Goal: Task Accomplishment & Management: Manage account settings

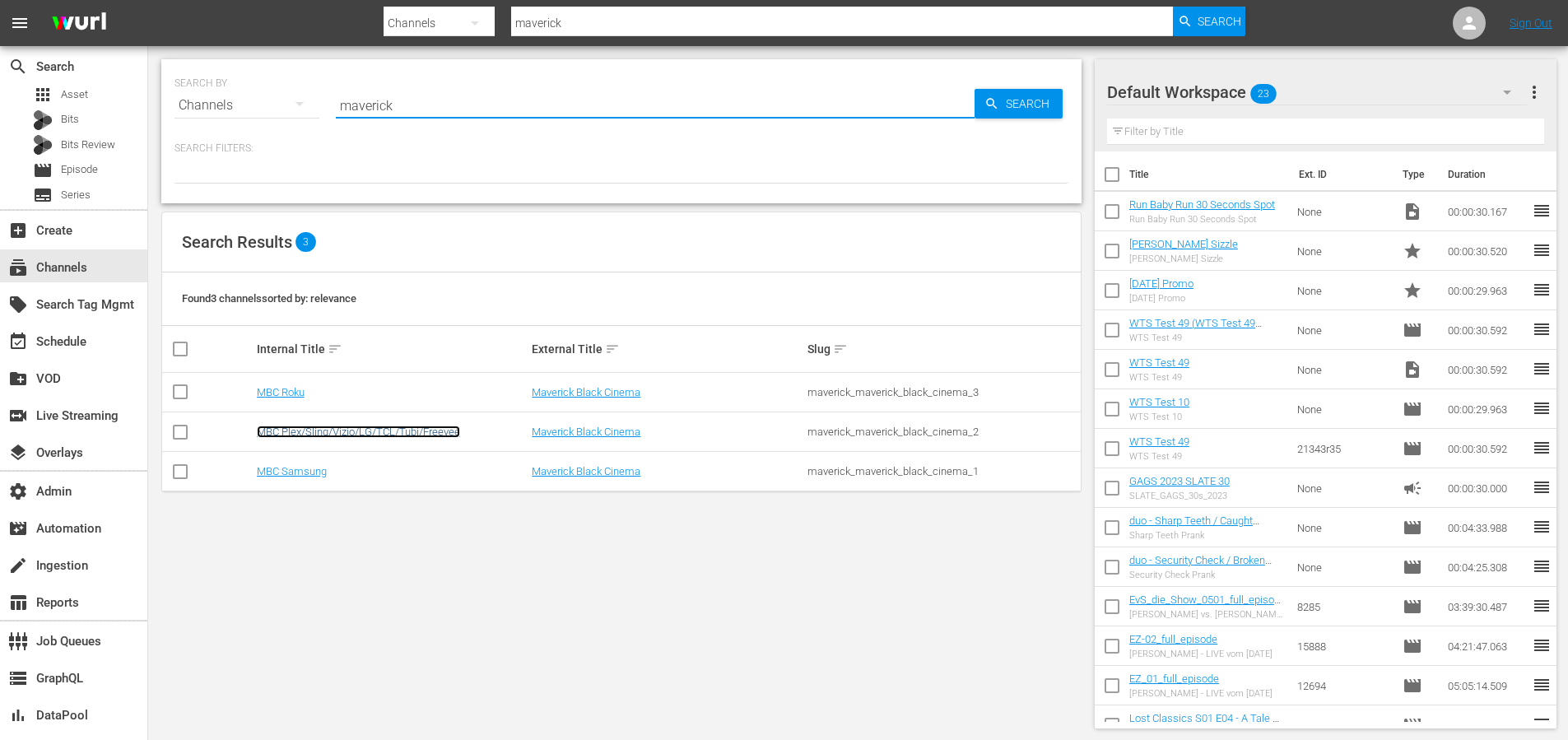
click at [421, 435] on link "MBC Plex/Sling/Vizio/LG/TCL/Tubi/Freevee" at bounding box center [359, 432] width 203 height 12
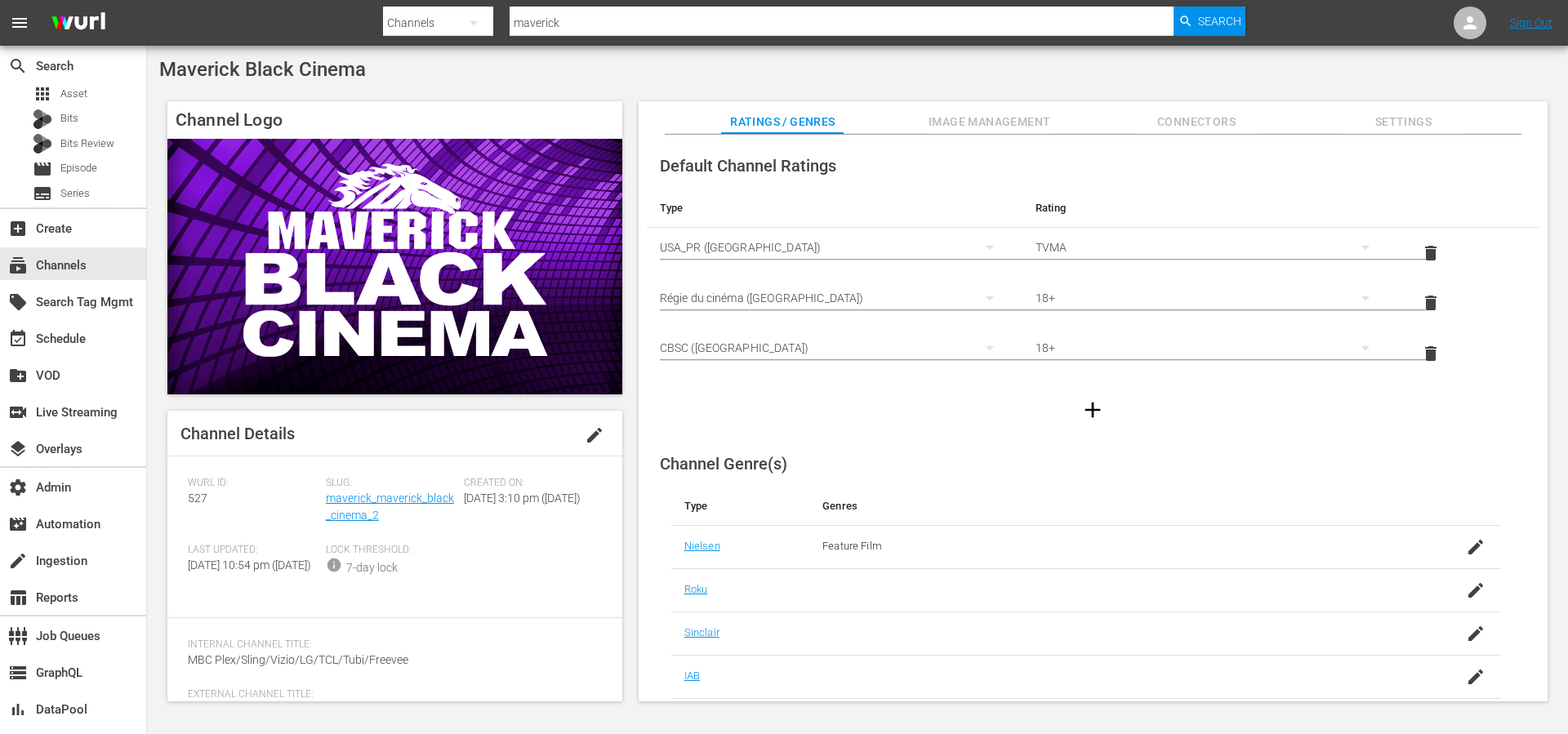
click at [989, 112] on span "Image Management" at bounding box center [989, 122] width 123 height 20
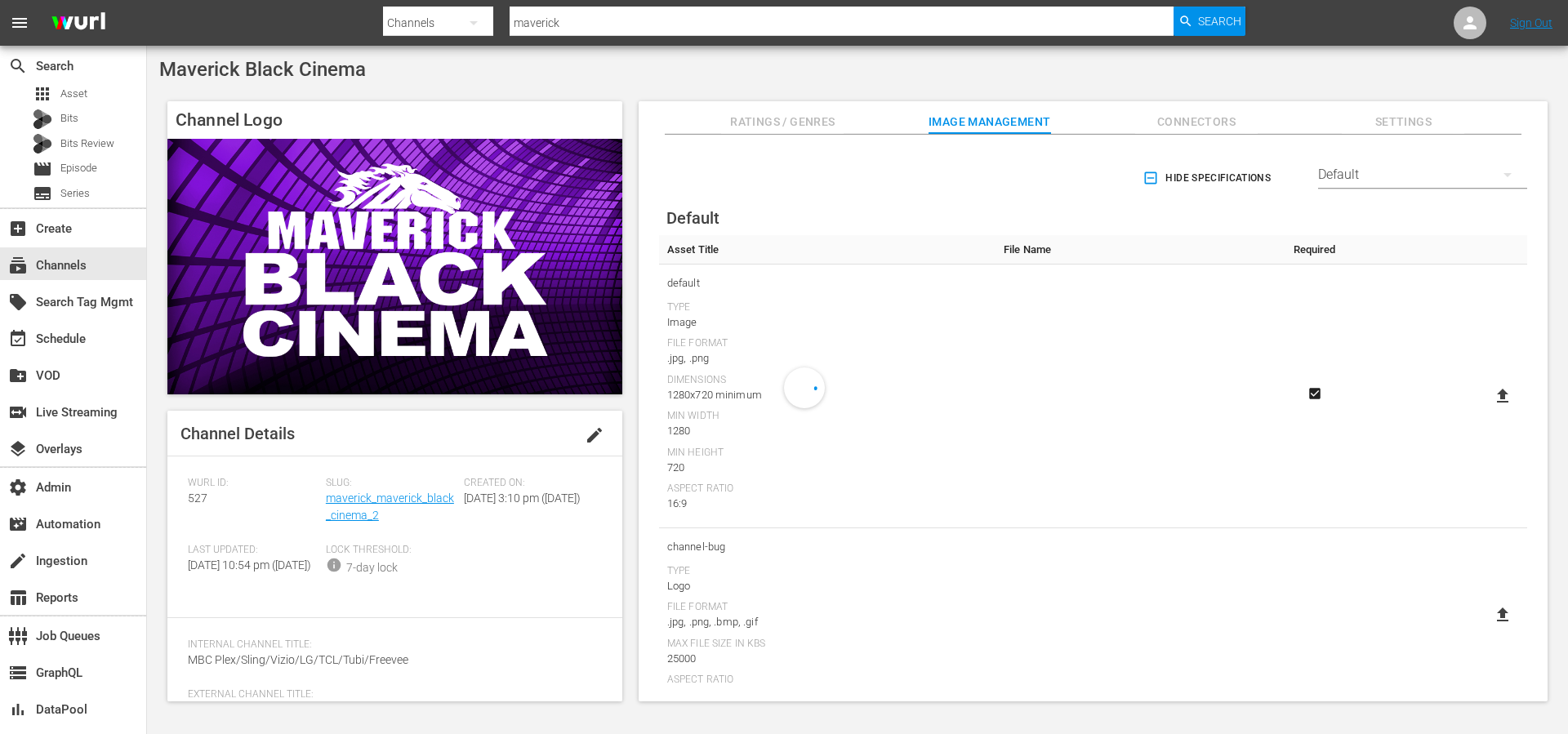
click at [1380, 182] on div "Default" at bounding box center [1422, 175] width 209 height 46
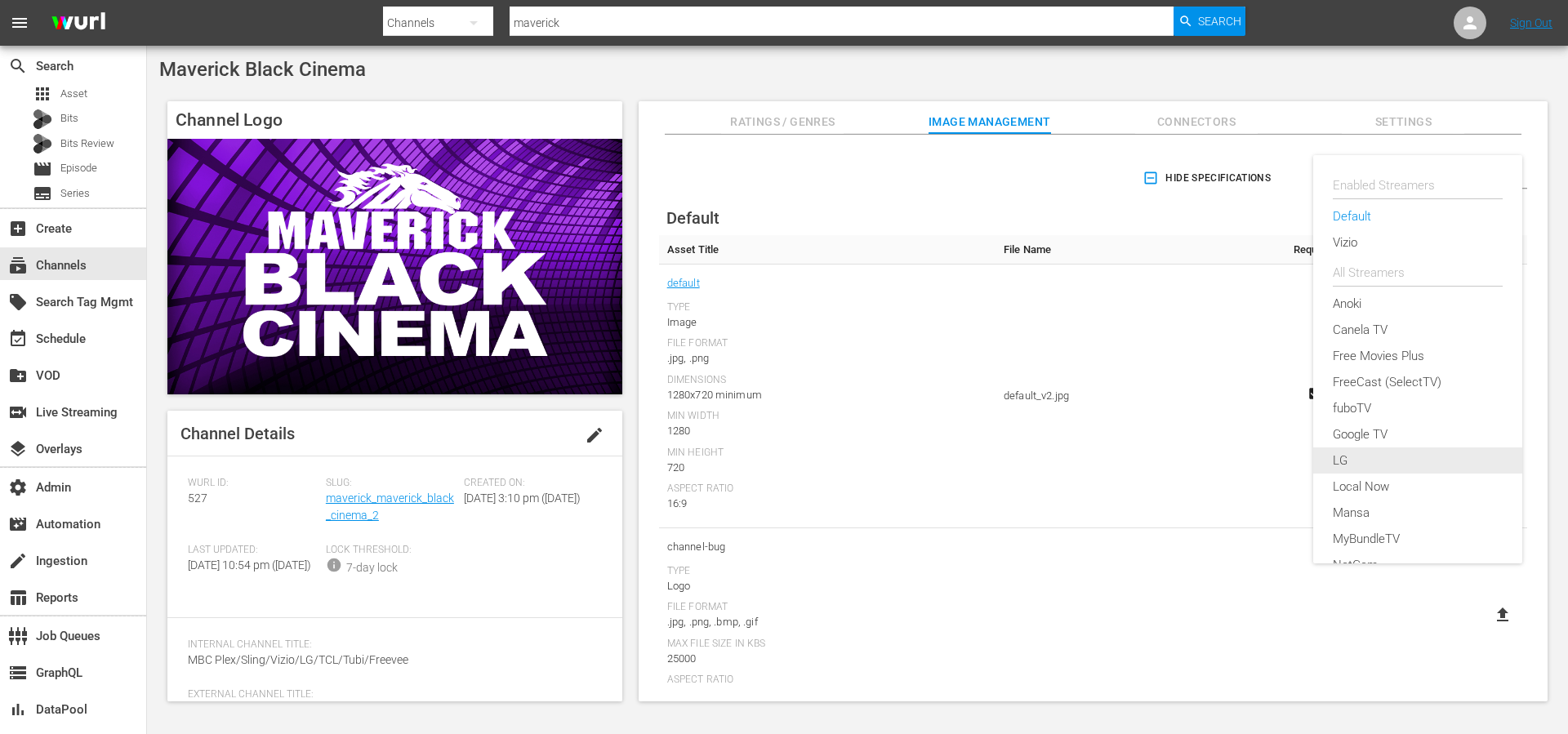
click at [1361, 465] on div "LG" at bounding box center [1417, 461] width 170 height 26
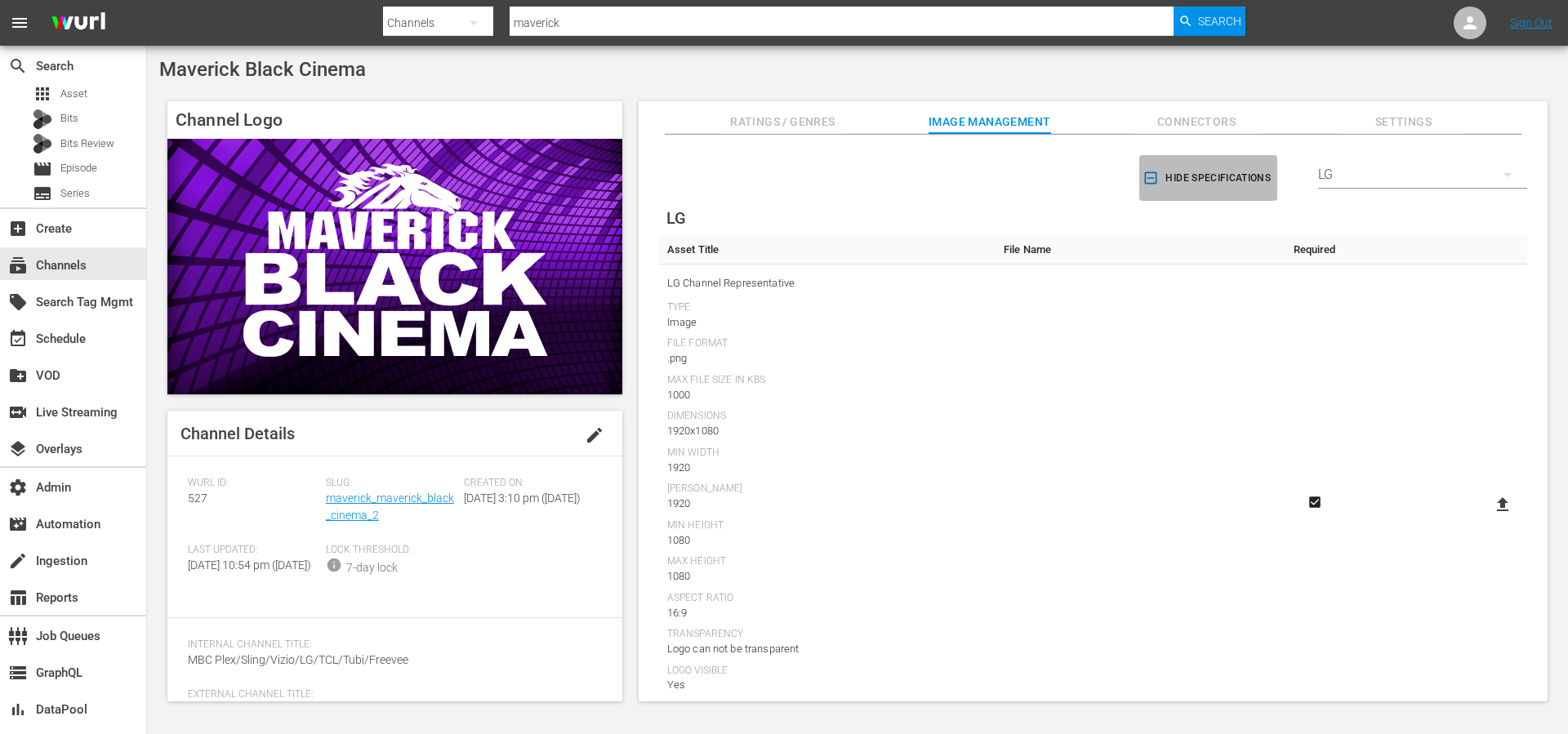
click at [1145, 180] on icon "button" at bounding box center [1150, 178] width 16 height 16
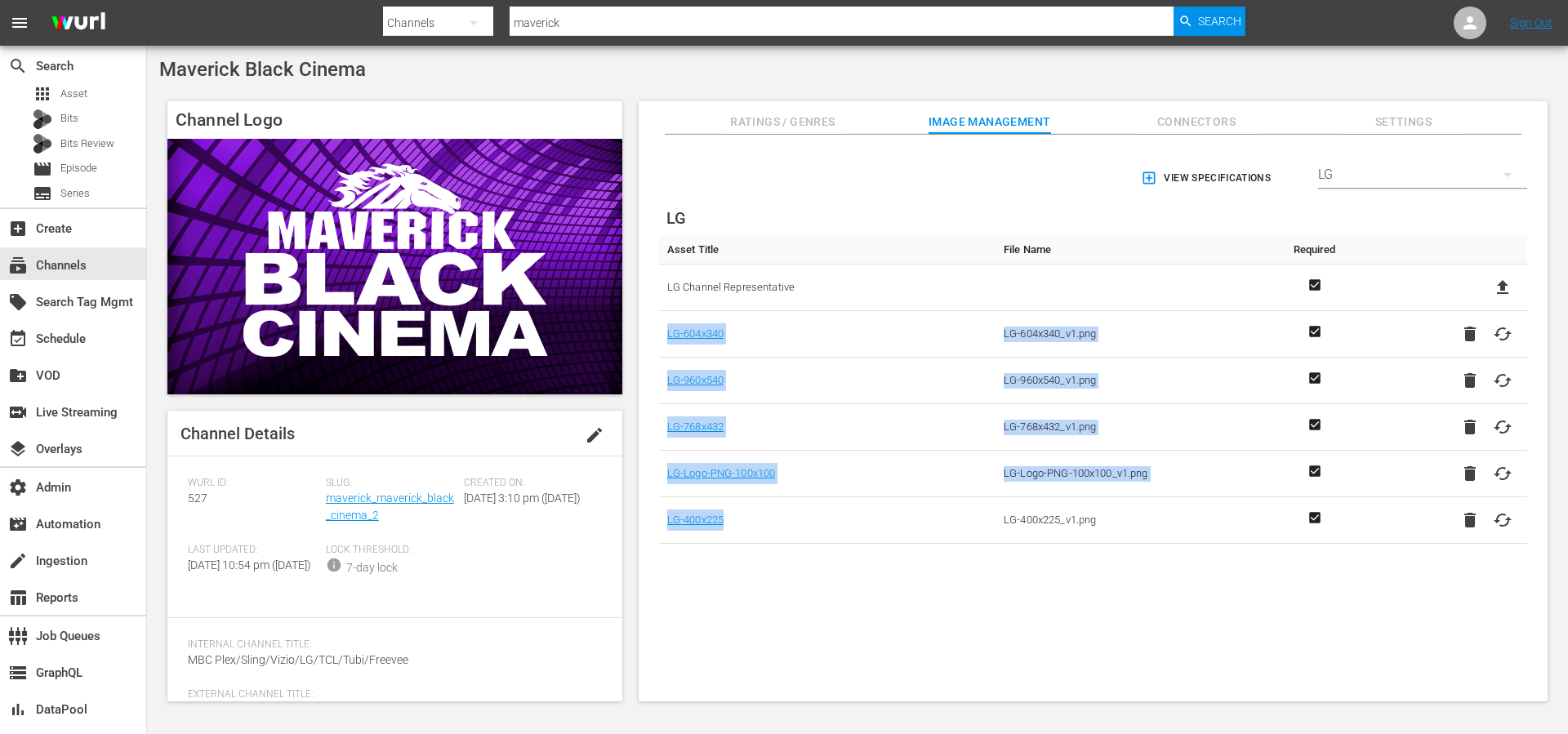
drag, startPoint x: 771, startPoint y: 520, endPoint x: 664, endPoint y: 333, distance: 215.4
click at [664, 333] on tbody "LG Channel Representative LG-604x340 LG-604x340_v1.png LG-960x540 LG-960x540_v1…" at bounding box center [1092, 405] width 868 height 279
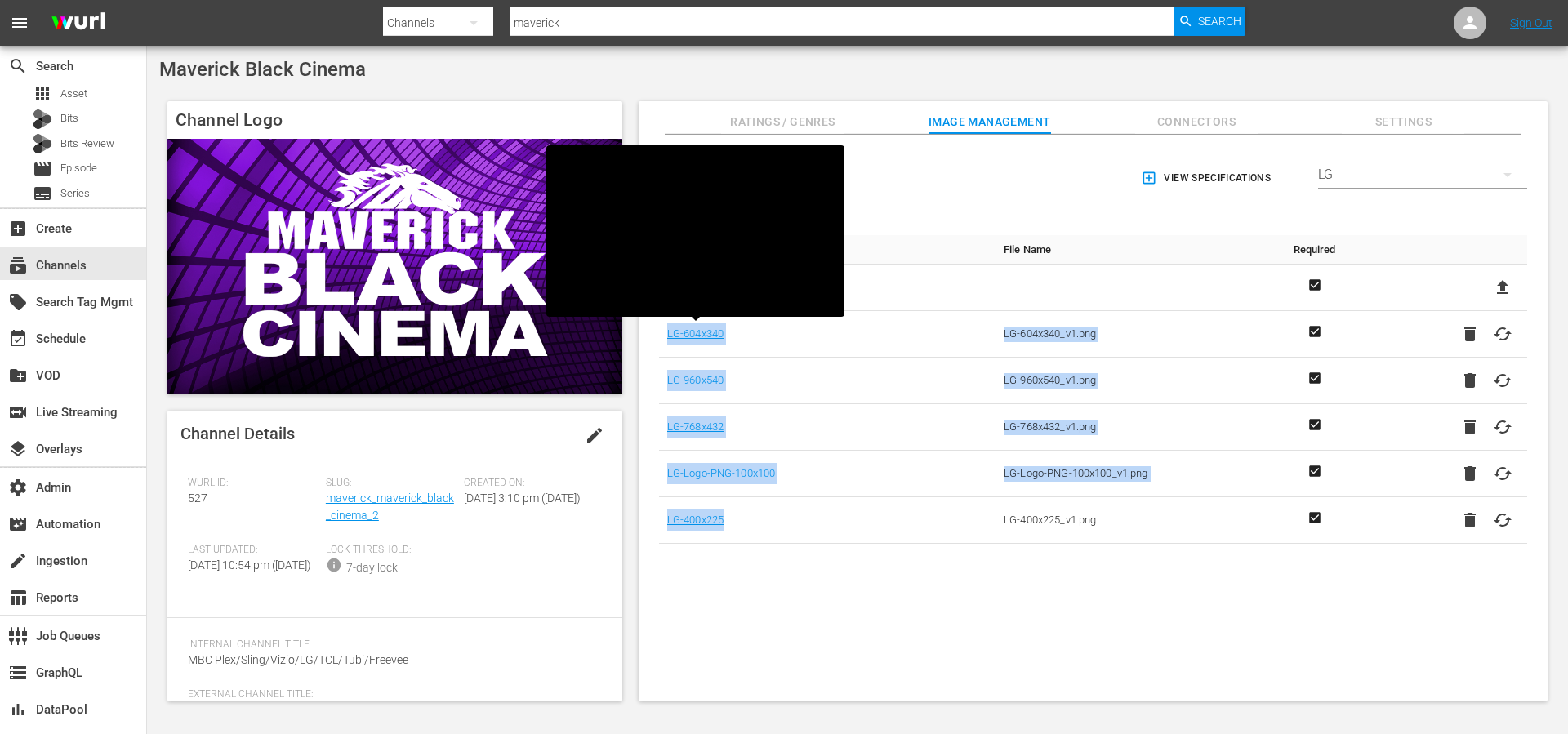
copy tbody "LG-604x340 LG-604x340_v1.png LG-960x540 LG-960x540_v1.png LG-768x432 LG-768x432…"
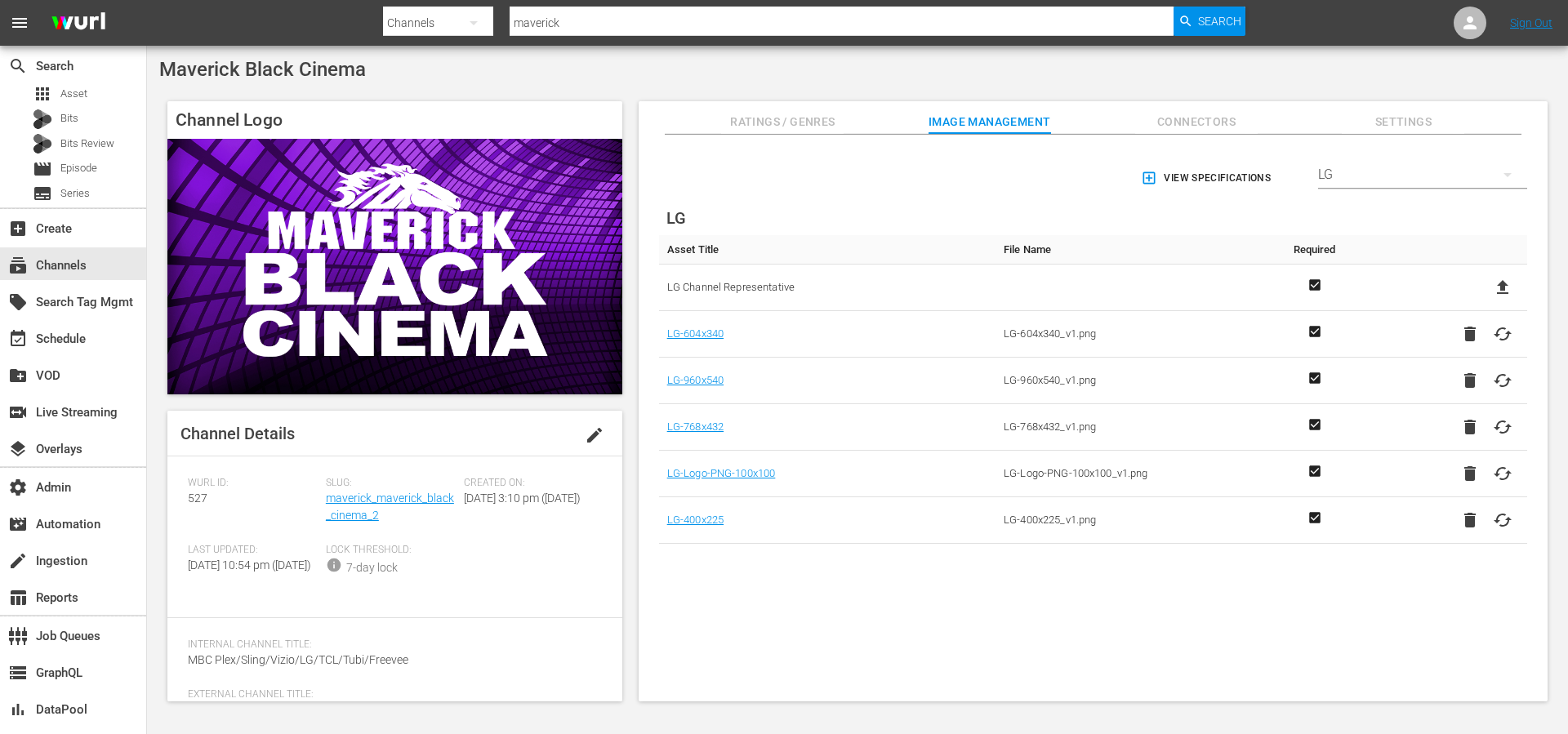
click at [1202, 214] on div "View Specifications Select Streamer LG LG Asset Title File Name Required LG Cha…" at bounding box center [1092, 350] width 893 height 413
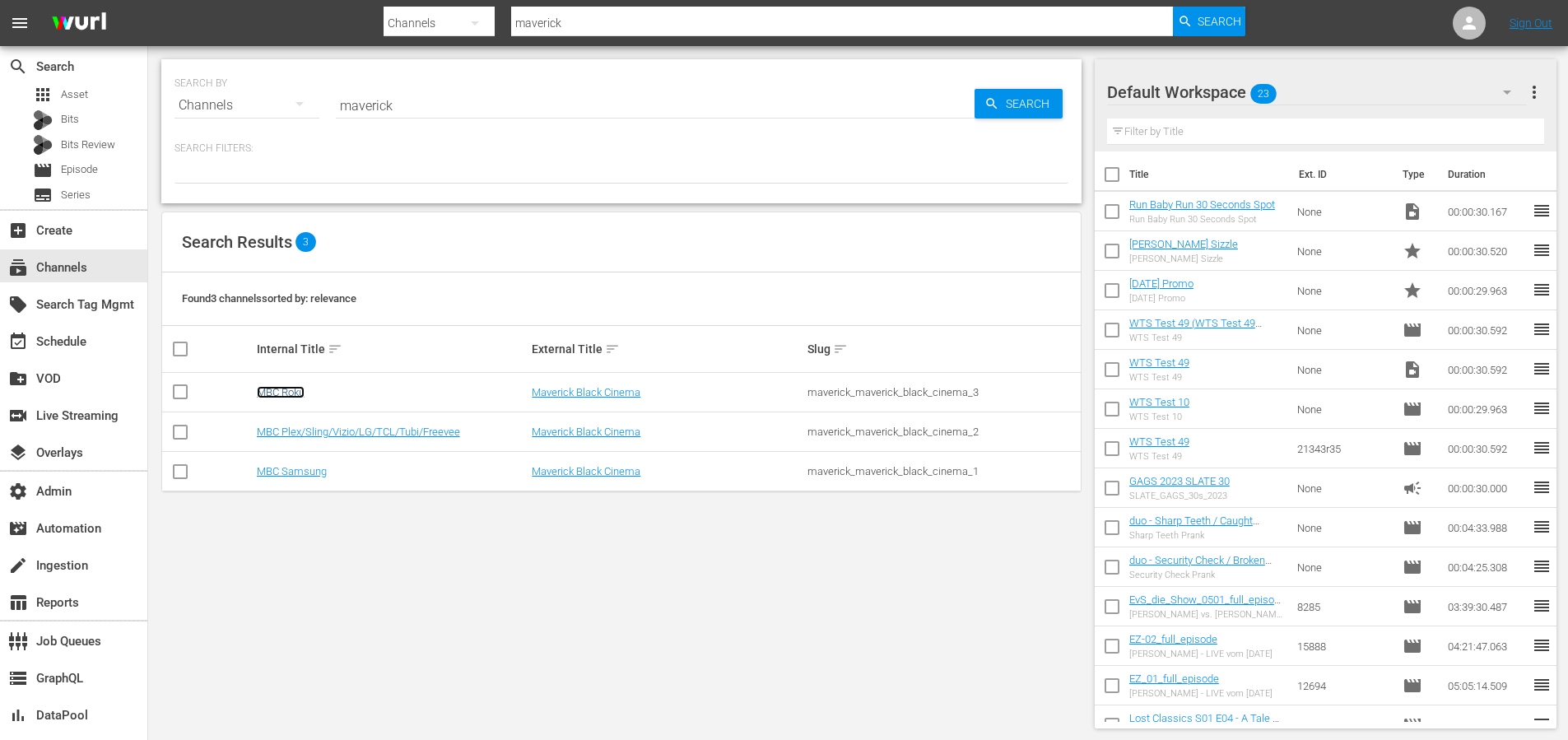
click at [258, 391] on link "MBC Roku" at bounding box center [281, 393] width 48 height 12
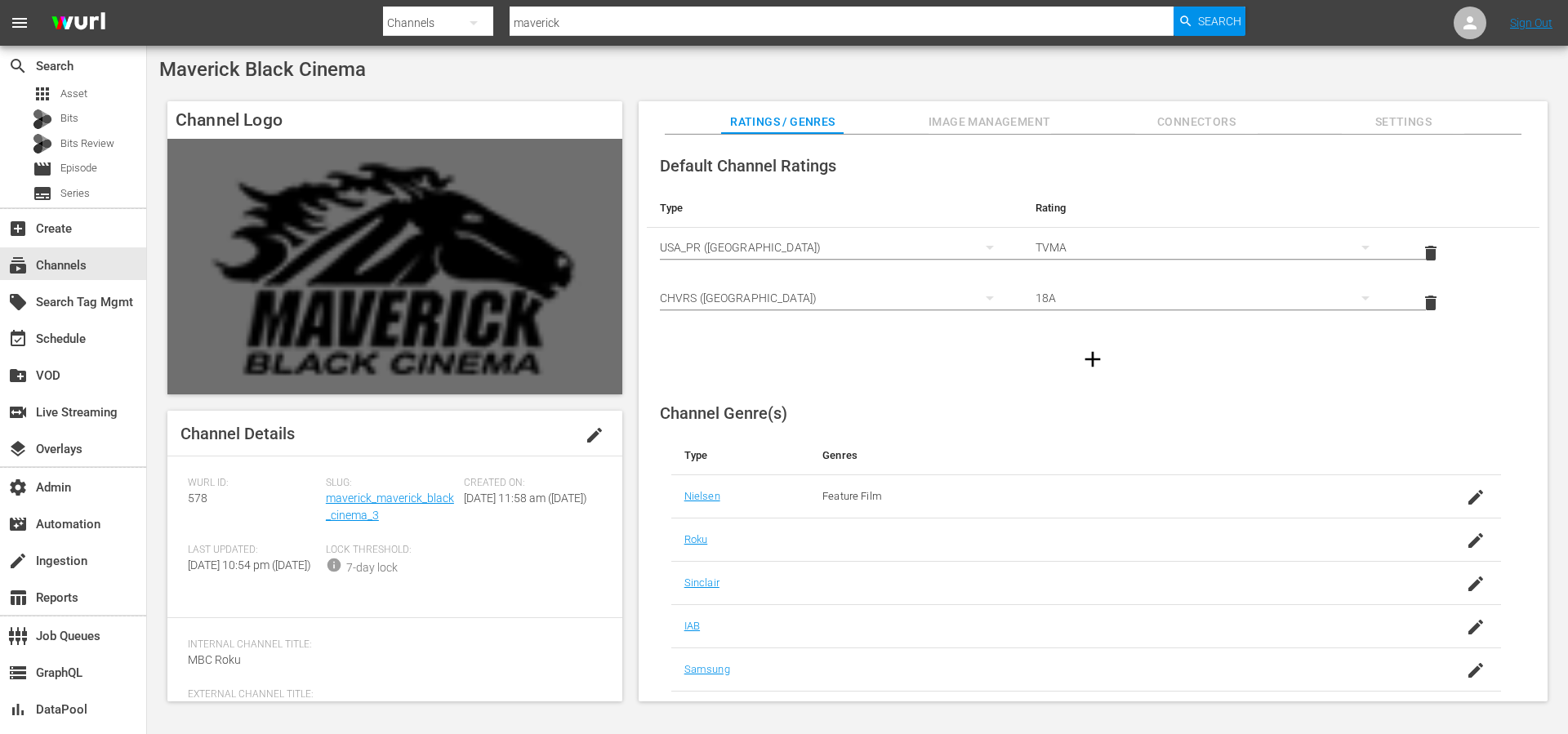
click at [971, 125] on span "Image Management" at bounding box center [989, 122] width 123 height 20
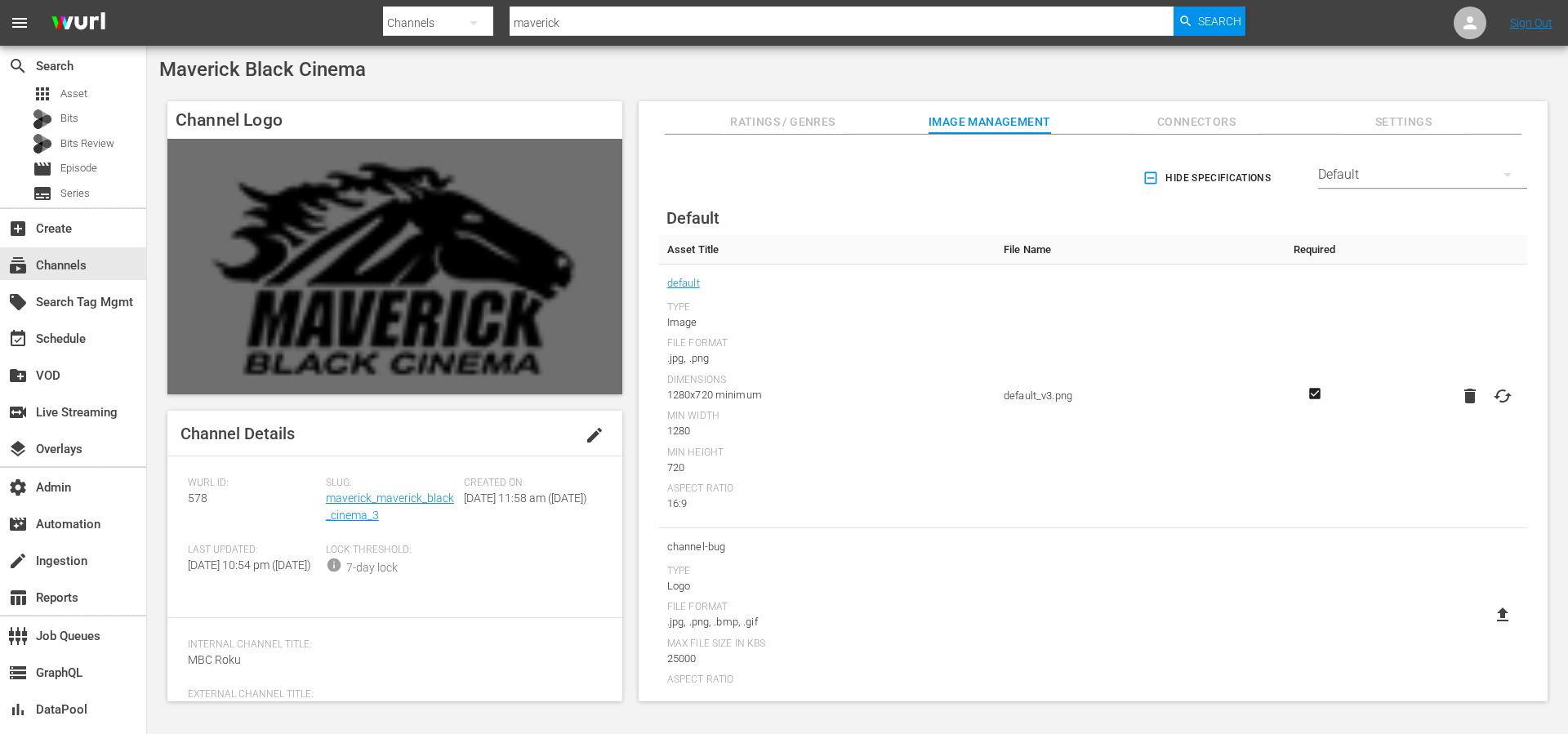
click at [1337, 169] on div "Default" at bounding box center [1422, 175] width 209 height 46
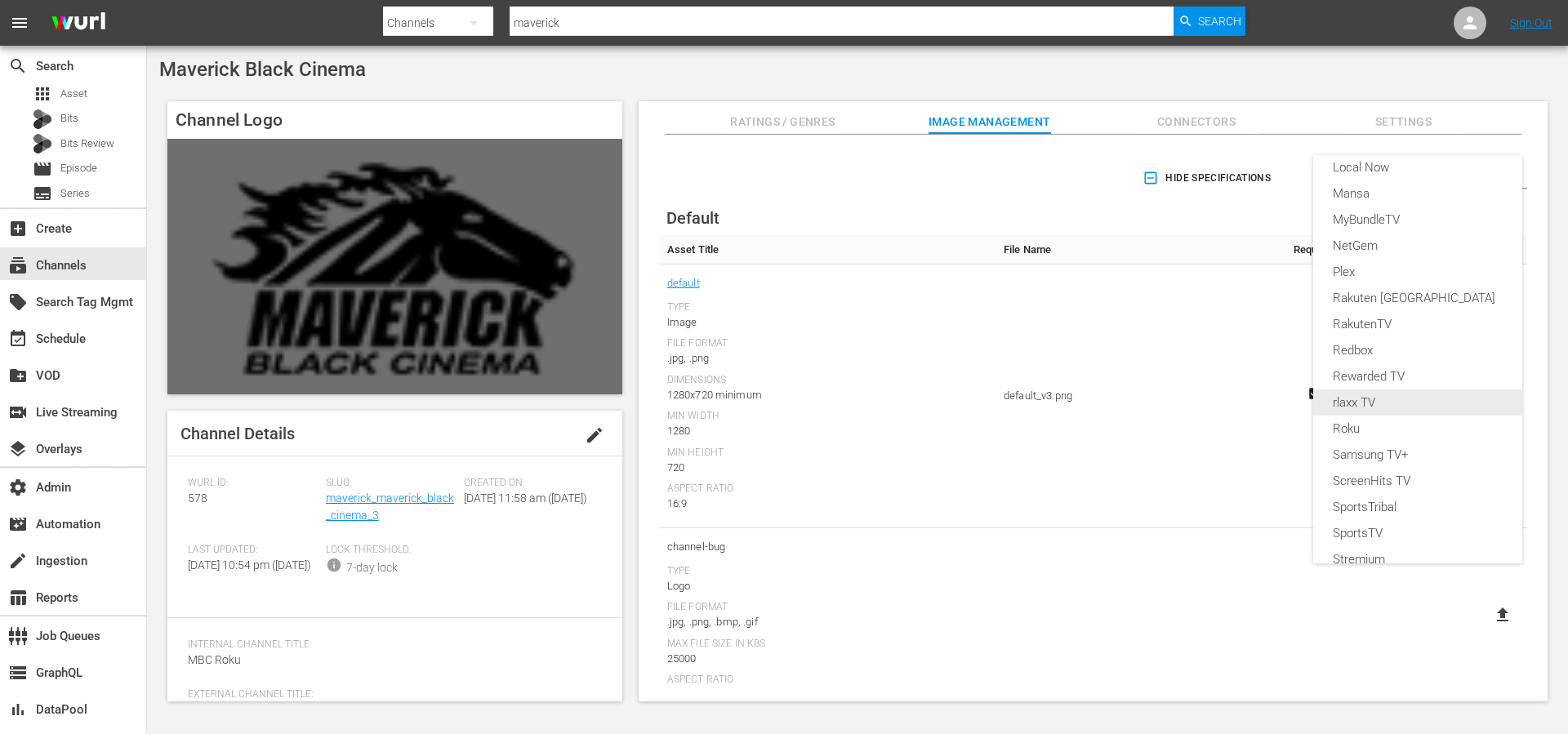
click at [1382, 425] on div "Roku" at bounding box center [1417, 429] width 170 height 26
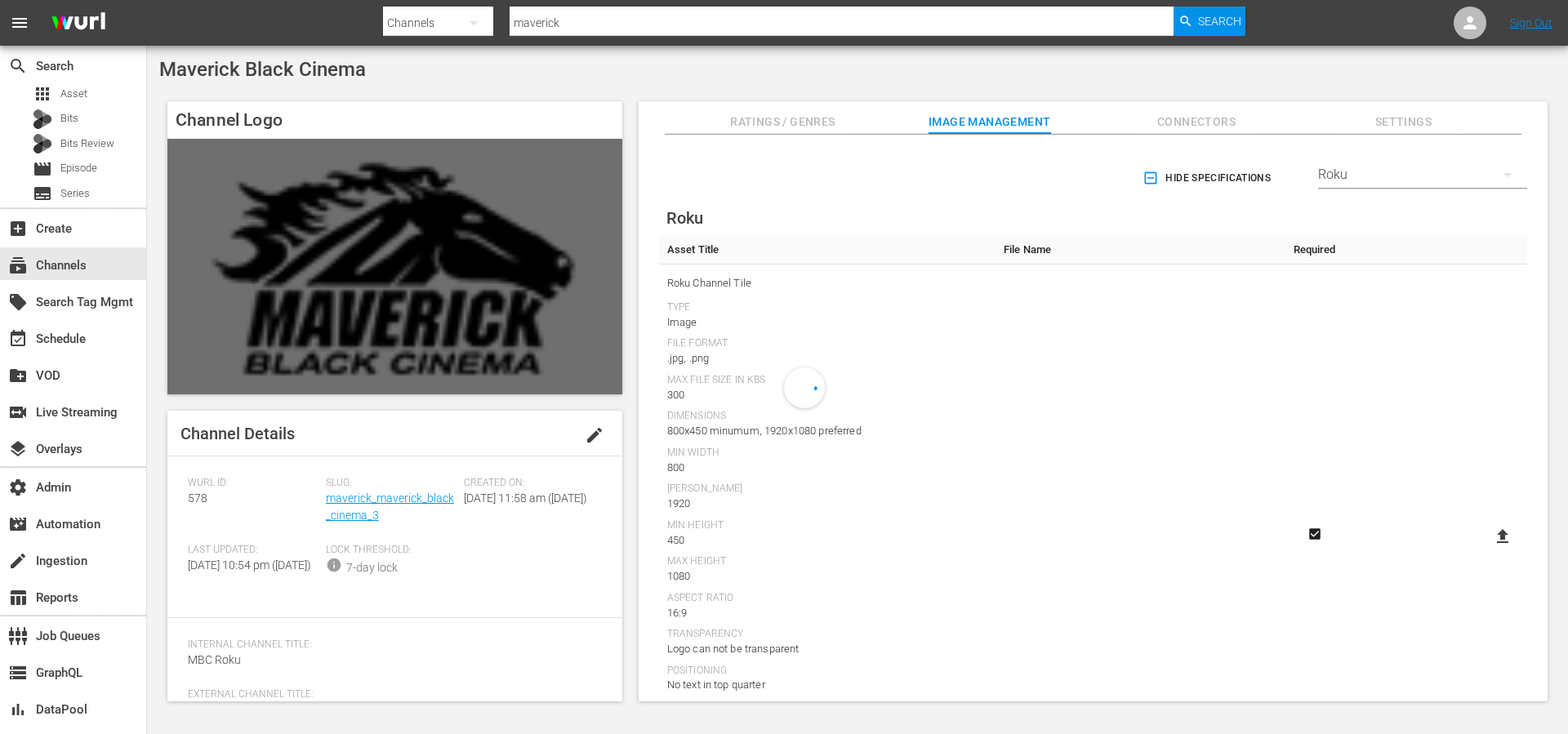
scroll to position [363, 0]
click at [1146, 178] on icon "button" at bounding box center [1150, 178] width 16 height 16
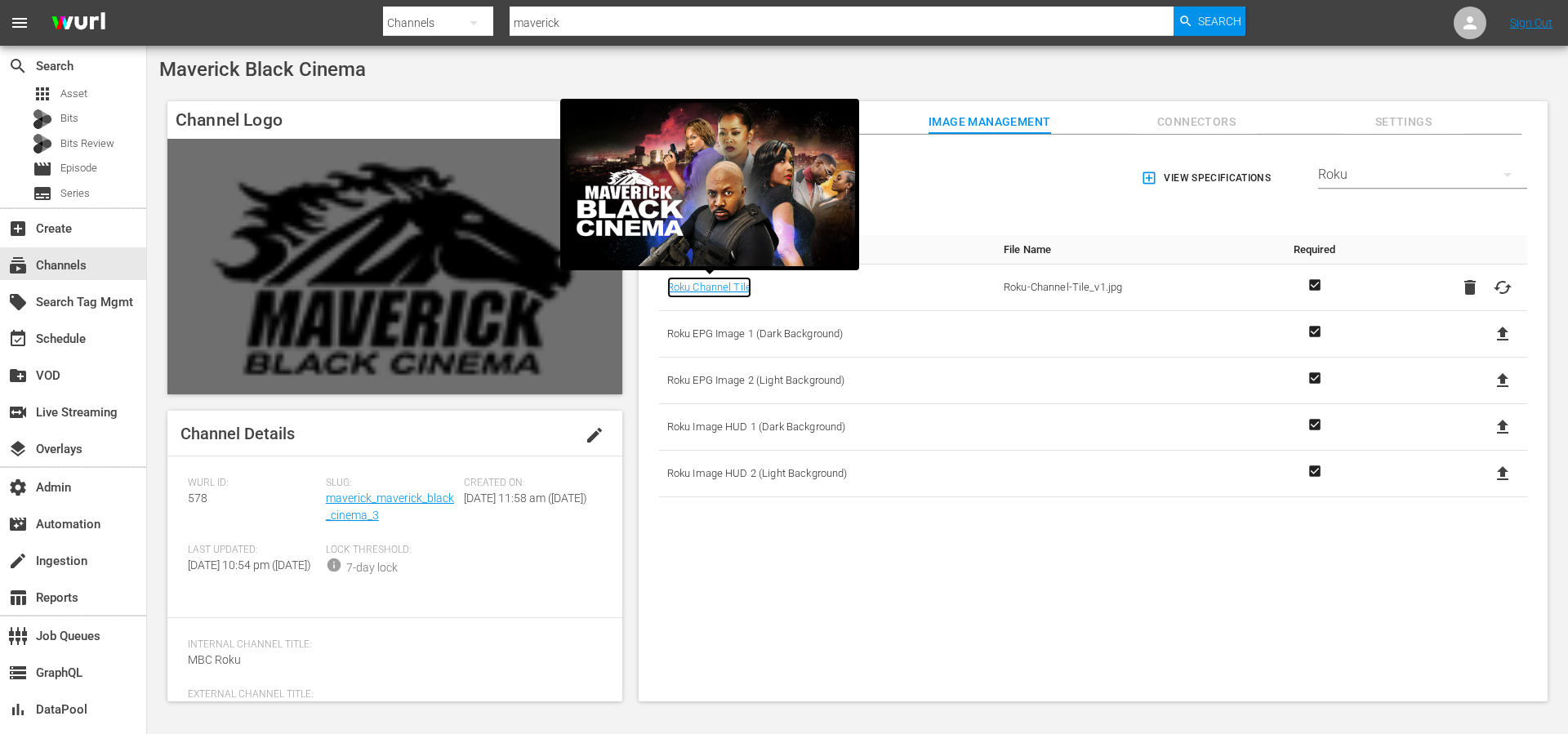
click at [726, 291] on link "Roku Channel Tile" at bounding box center [709, 288] width 84 height 21
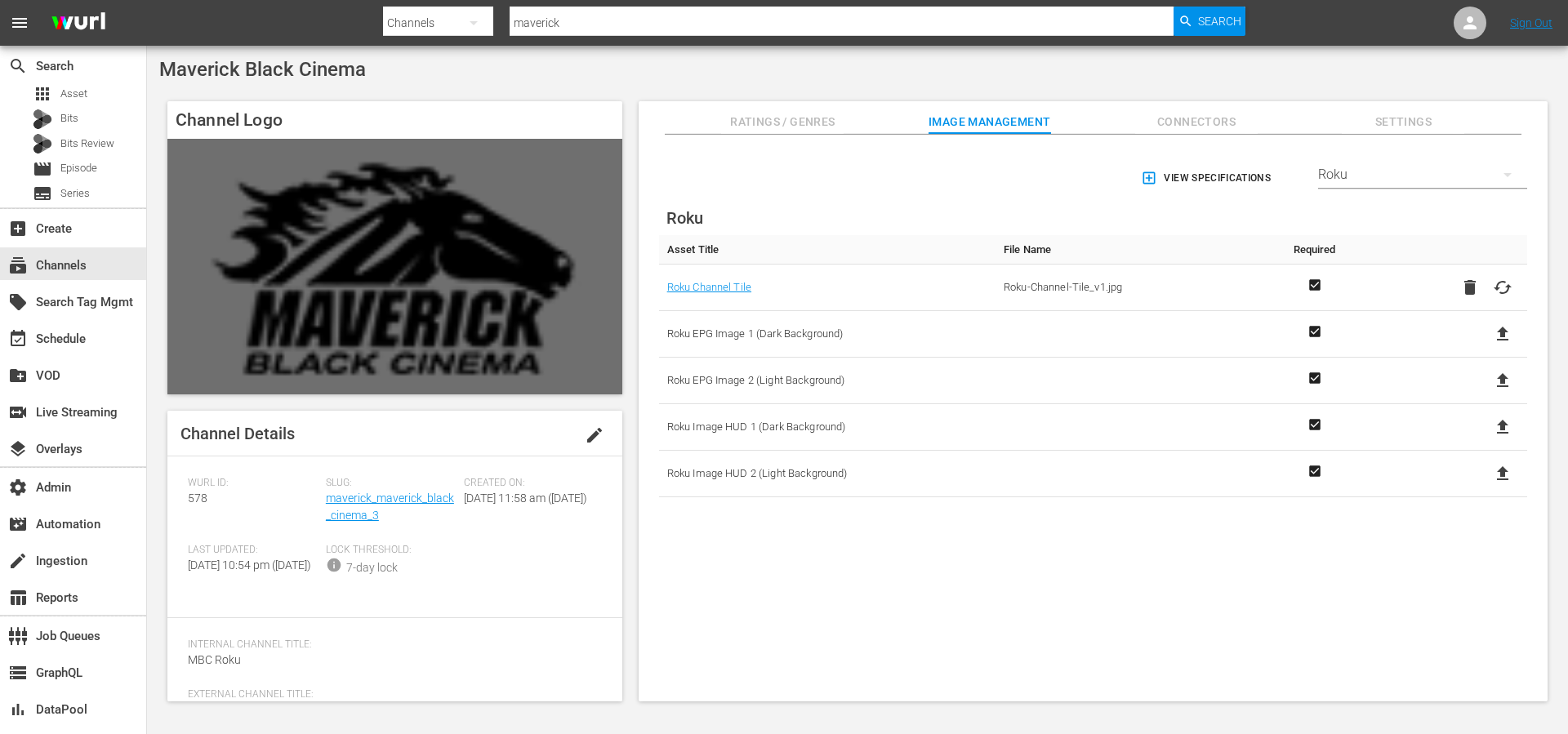
click at [1057, 625] on div "View Specifications Select Streamer Roku Roku Asset Title File Name Required Ro…" at bounding box center [1092, 419] width 908 height 568
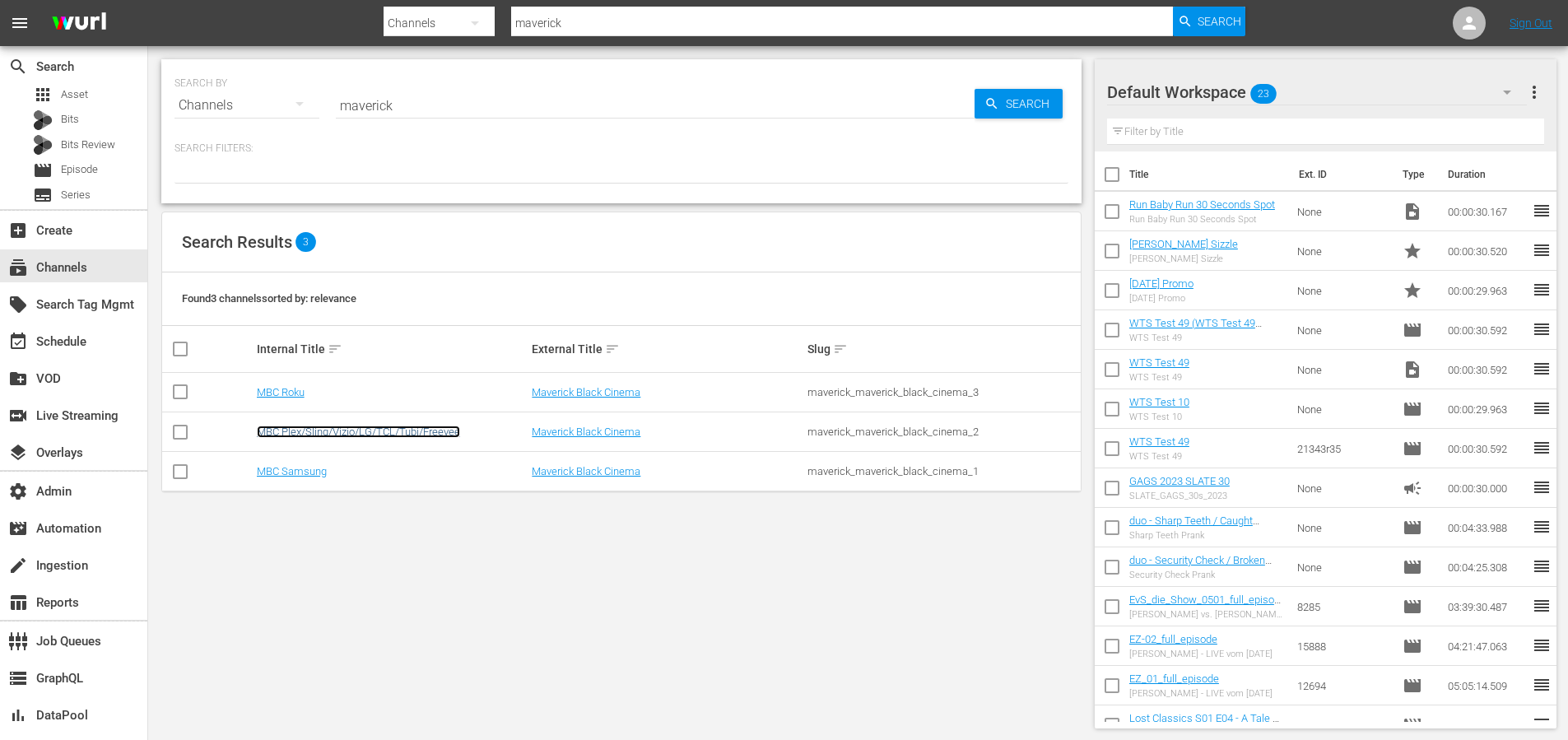
click at [374, 432] on link "MBC Plex/Sling/Vizio/LG/TCL/Tubi/Freevee" at bounding box center [359, 432] width 203 height 12
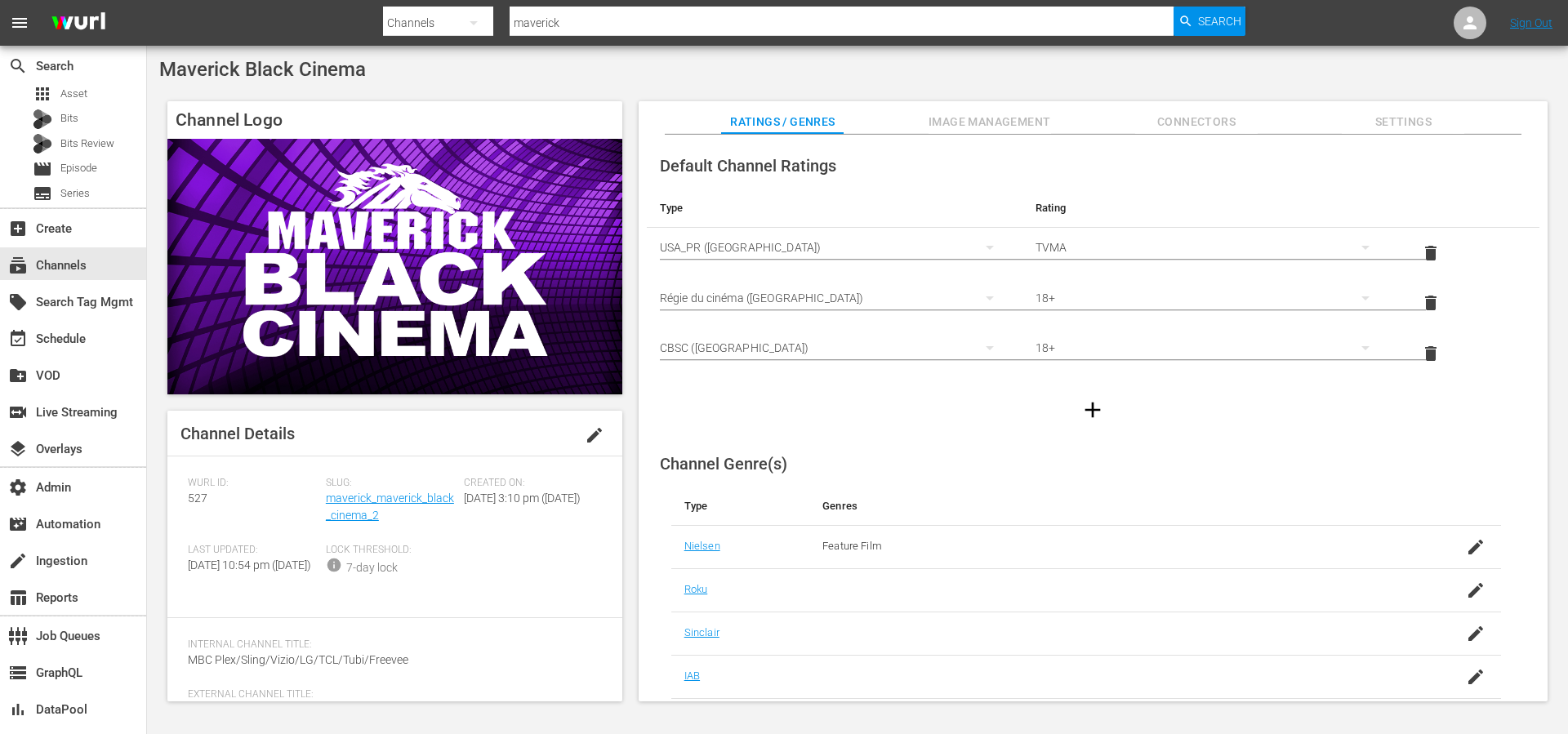
click at [995, 121] on span "Image Management" at bounding box center [989, 122] width 123 height 20
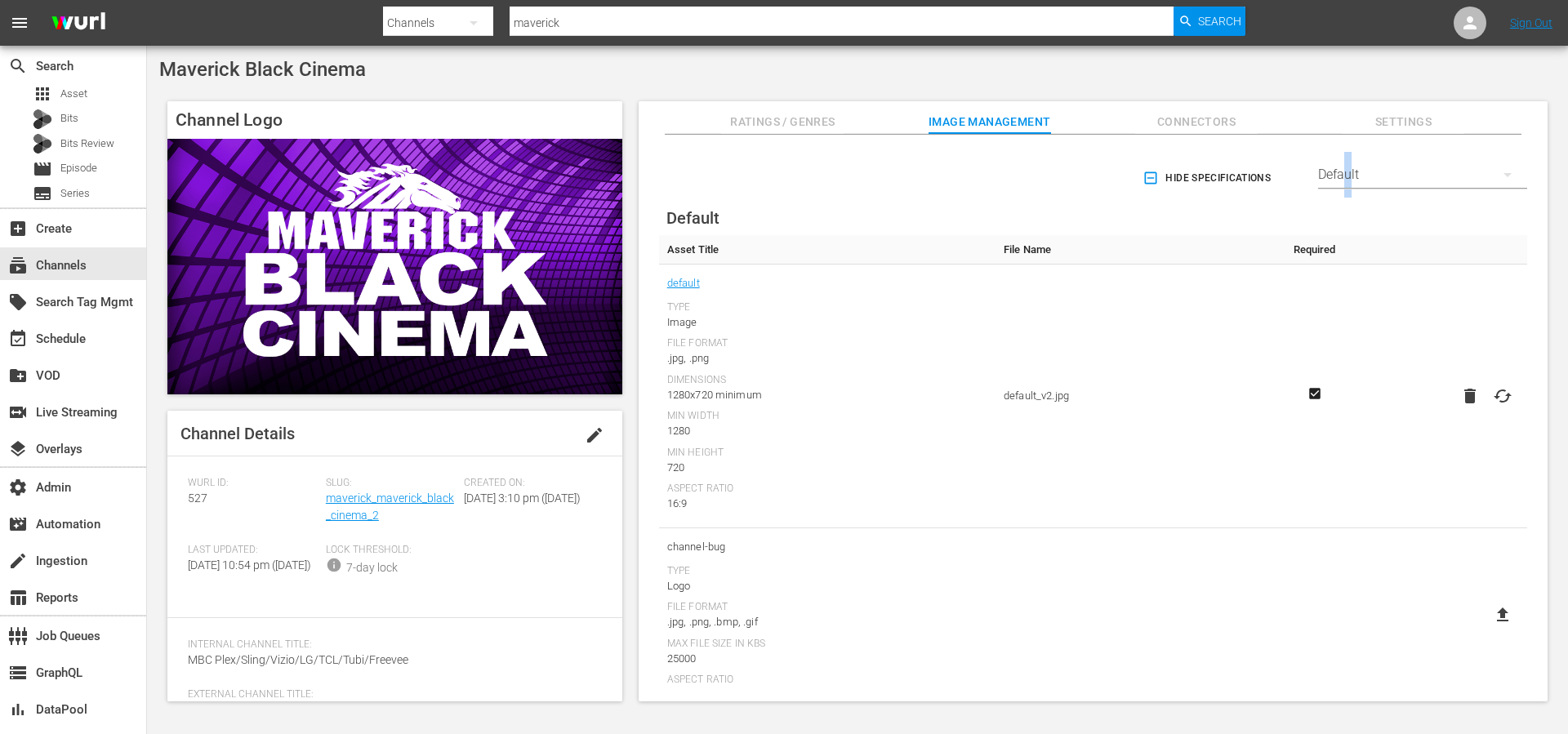
click at [1347, 178] on div "Default" at bounding box center [1422, 175] width 209 height 46
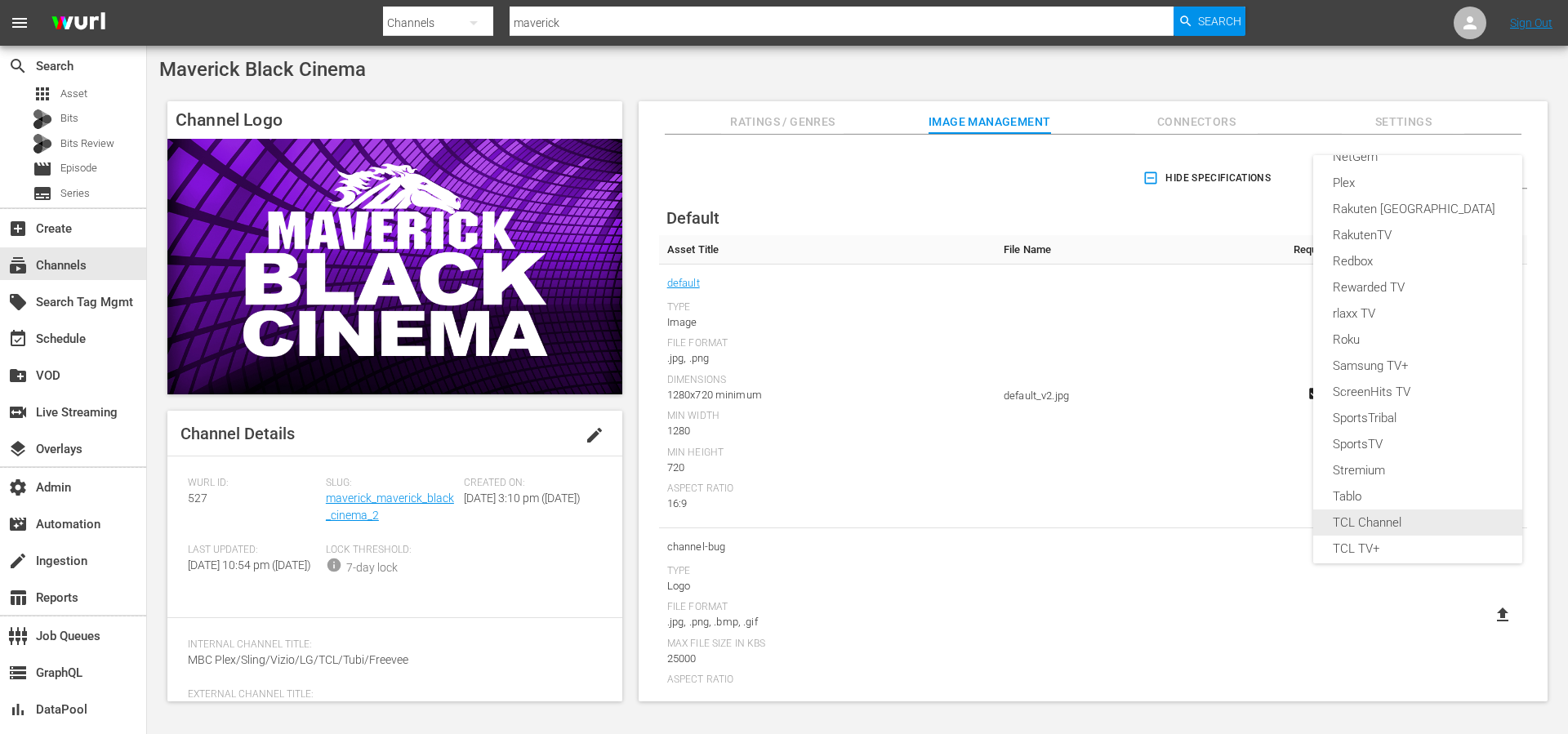
click at [1351, 524] on div "TCL Channel" at bounding box center [1417, 523] width 170 height 26
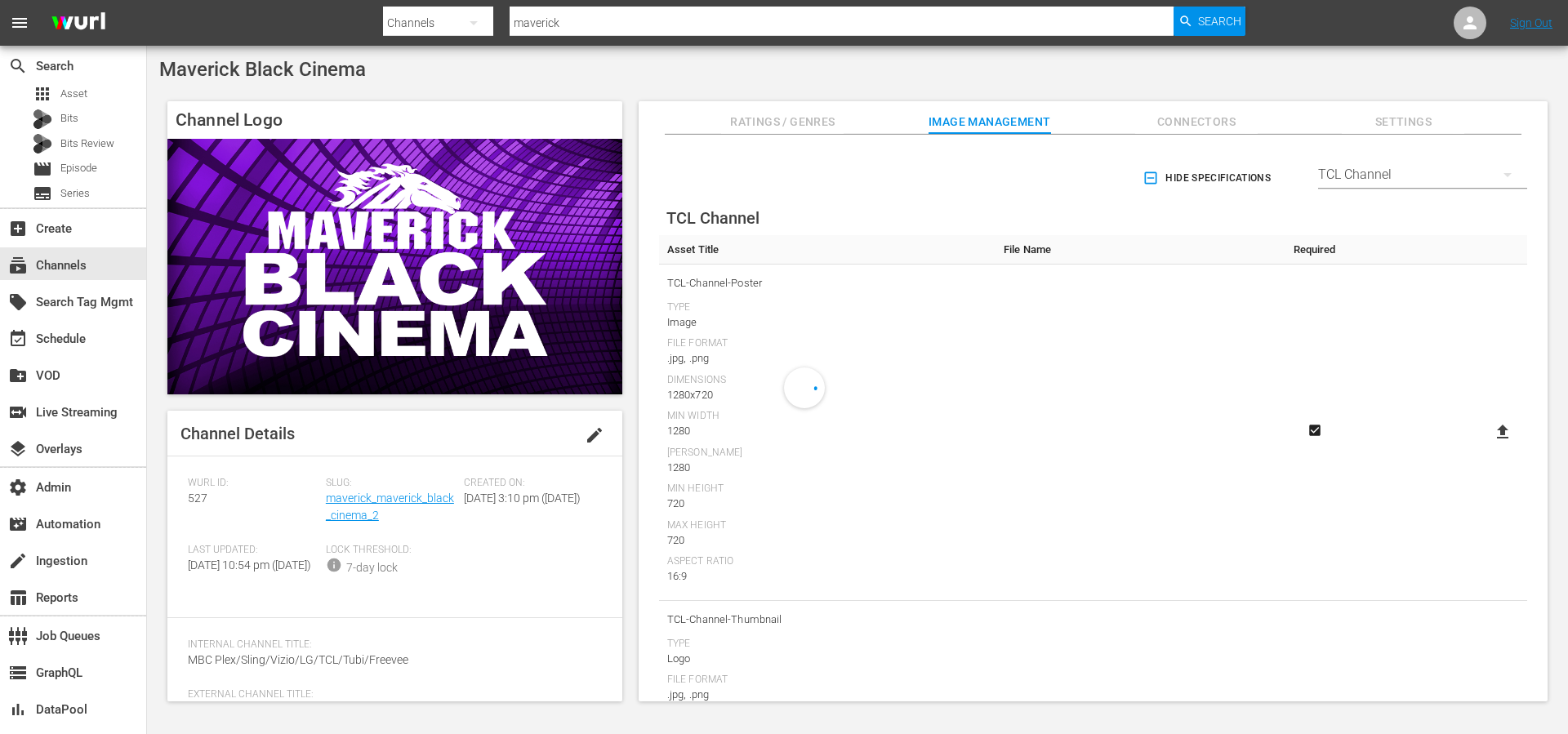
scroll to position [571, 0]
click at [1149, 183] on icon "button" at bounding box center [1151, 178] width 12 height 12
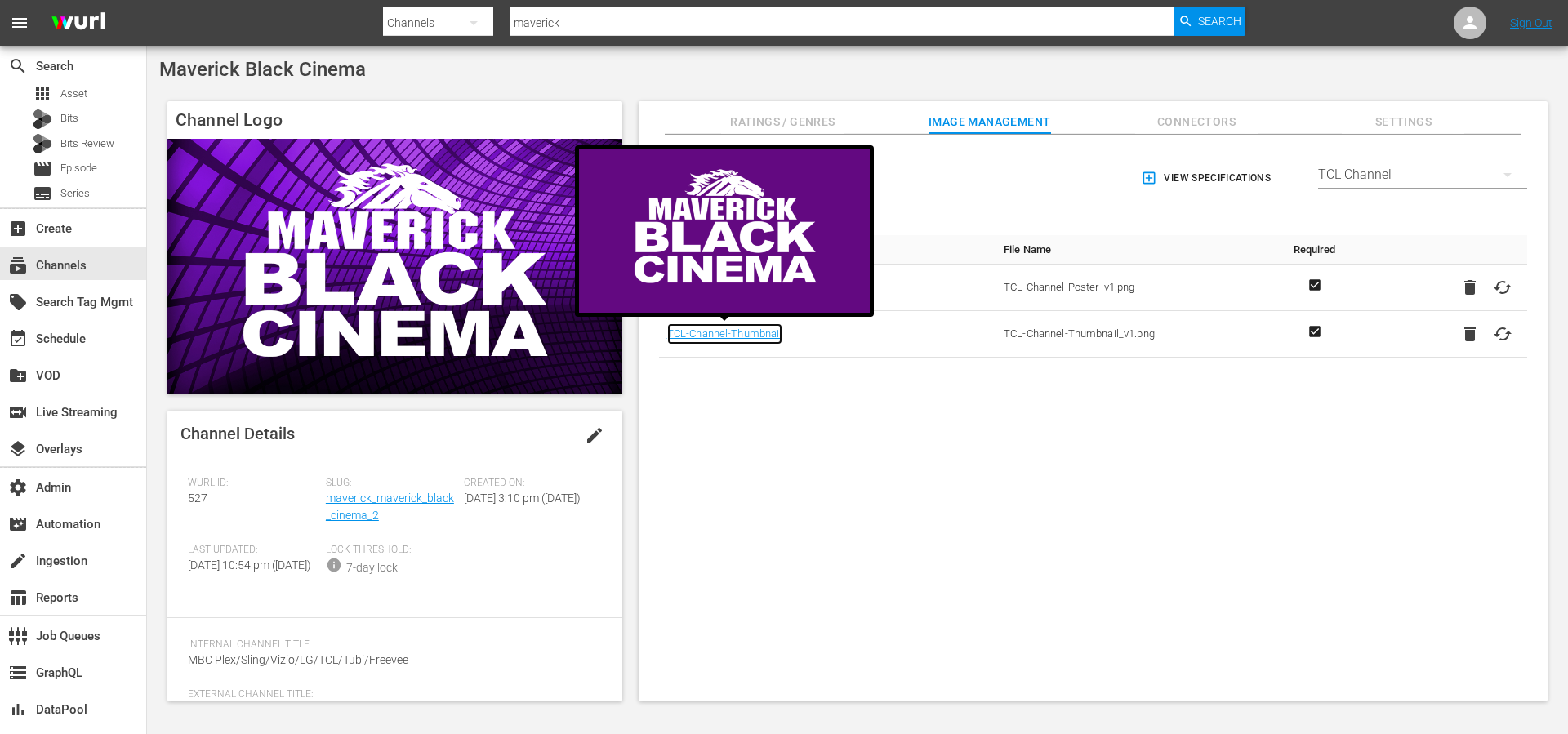
click at [688, 330] on link "TCL-Channel-Thumbnail" at bounding box center [725, 334] width 115 height 21
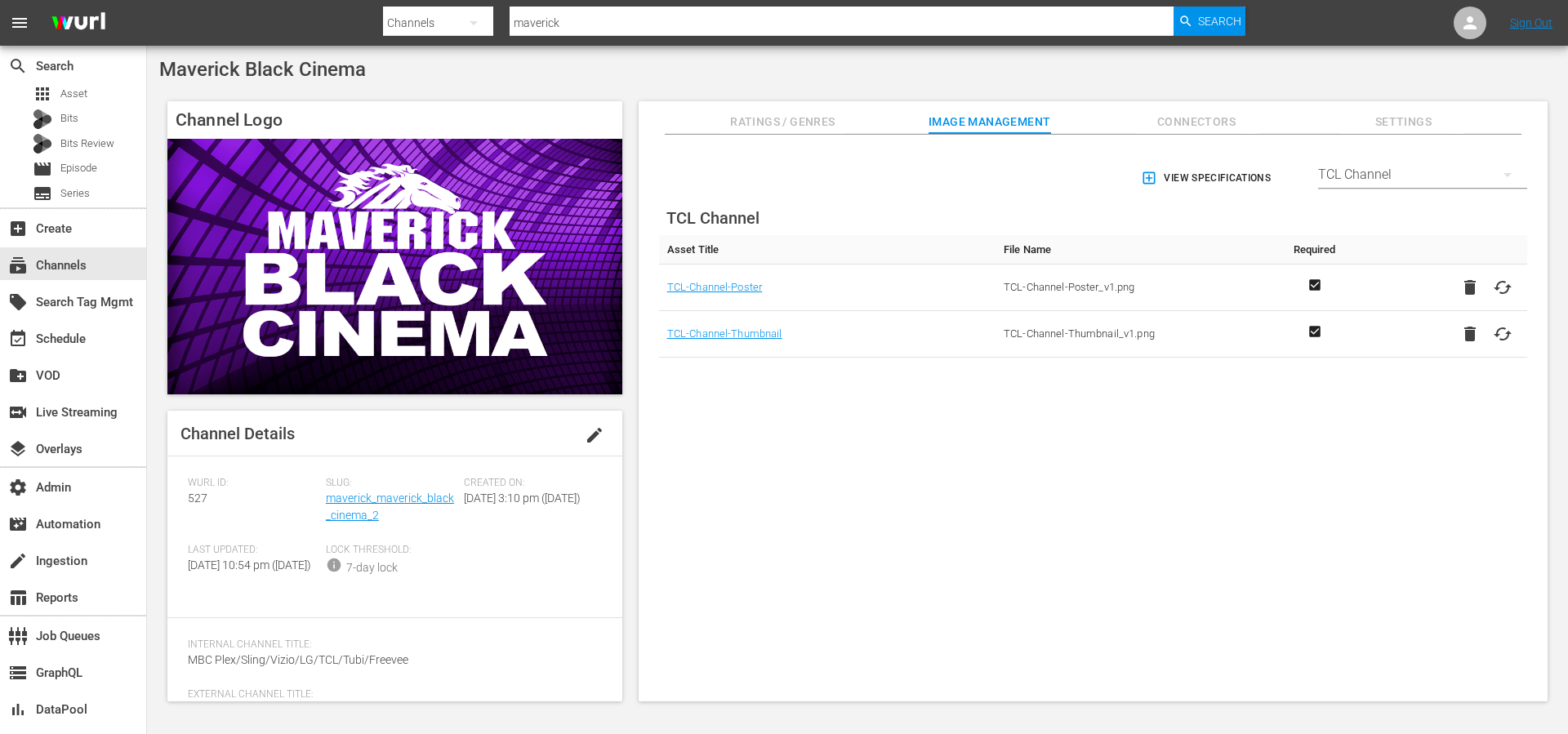
click at [1504, 331] on icon at bounding box center [1502, 334] width 18 height 13
click at [1487, 348] on input "file" at bounding box center [1486, 348] width 1 height 1
click at [1286, 474] on div "View Specifications Select Streamer TCL Channel TCL Channel Asset Title File Na…" at bounding box center [1092, 347] width 893 height 408
click at [1143, 176] on icon "button" at bounding box center [1150, 178] width 12 height 12
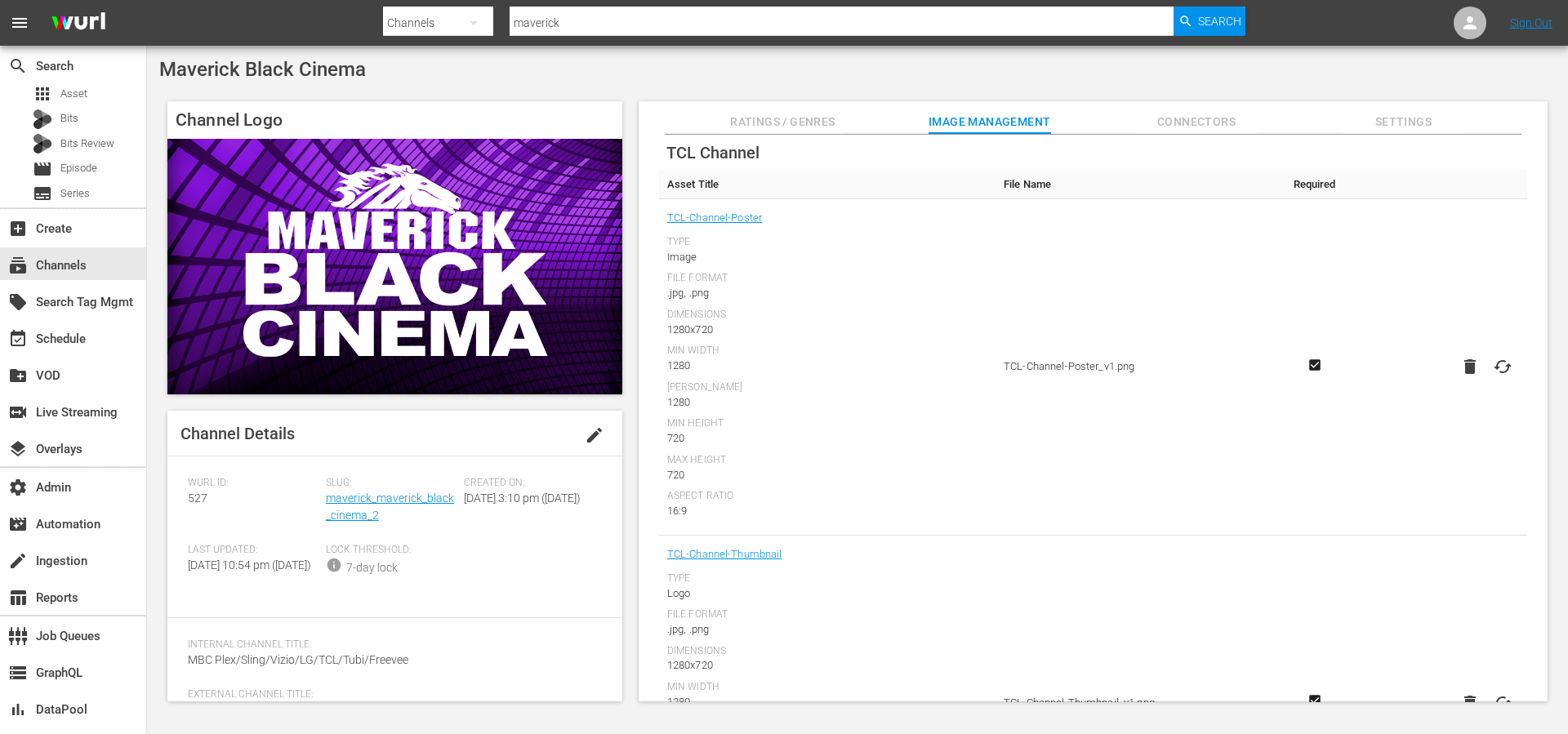
scroll to position [61, 0]
click at [1014, 277] on td "TCL-Channel-Poster_v1.png" at bounding box center [1136, 371] width 283 height 337
